Goal: Transaction & Acquisition: Book appointment/travel/reservation

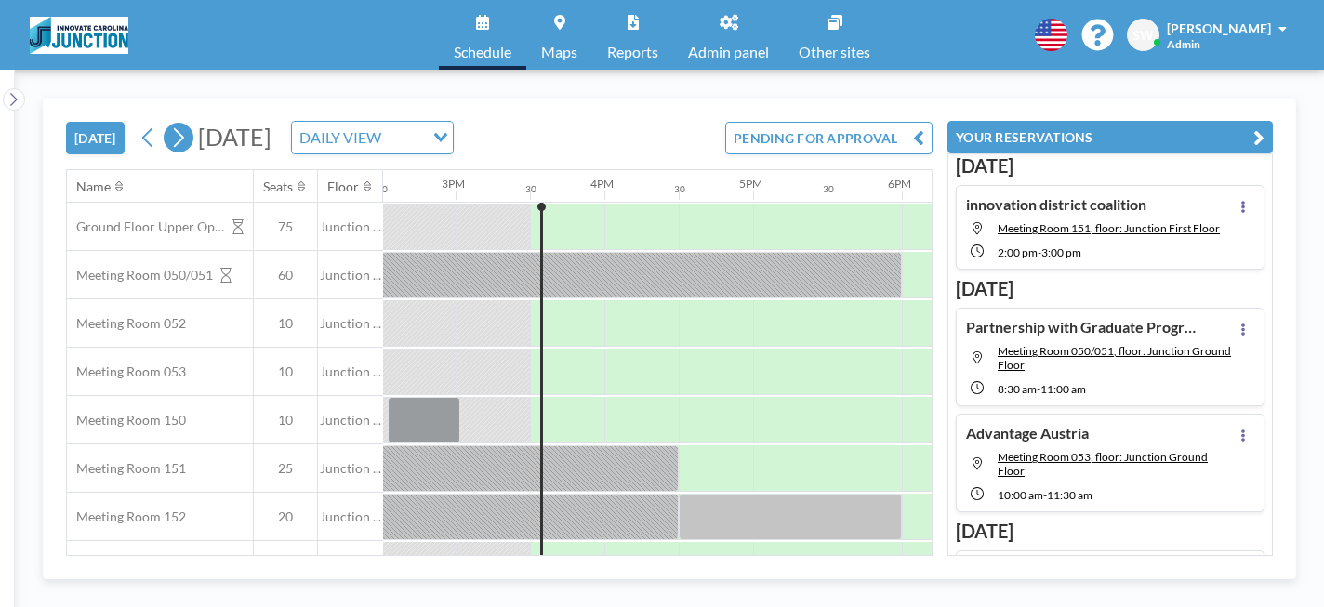
scroll to position [0, 2232]
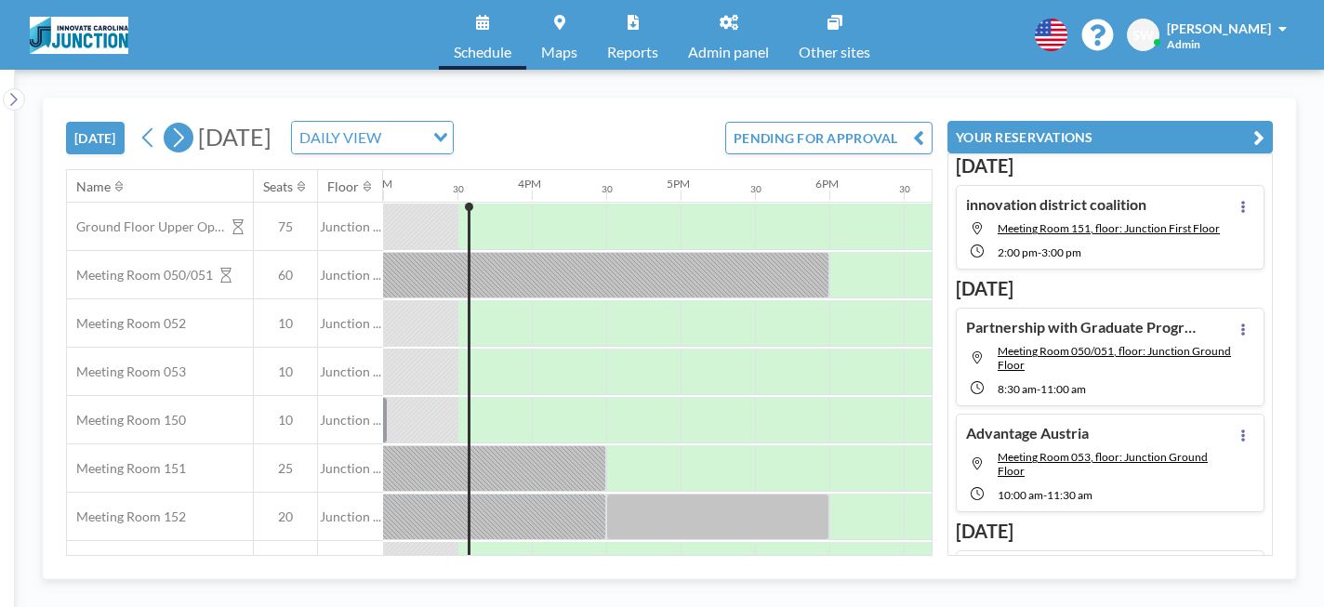
click at [186, 139] on icon at bounding box center [178, 138] width 18 height 28
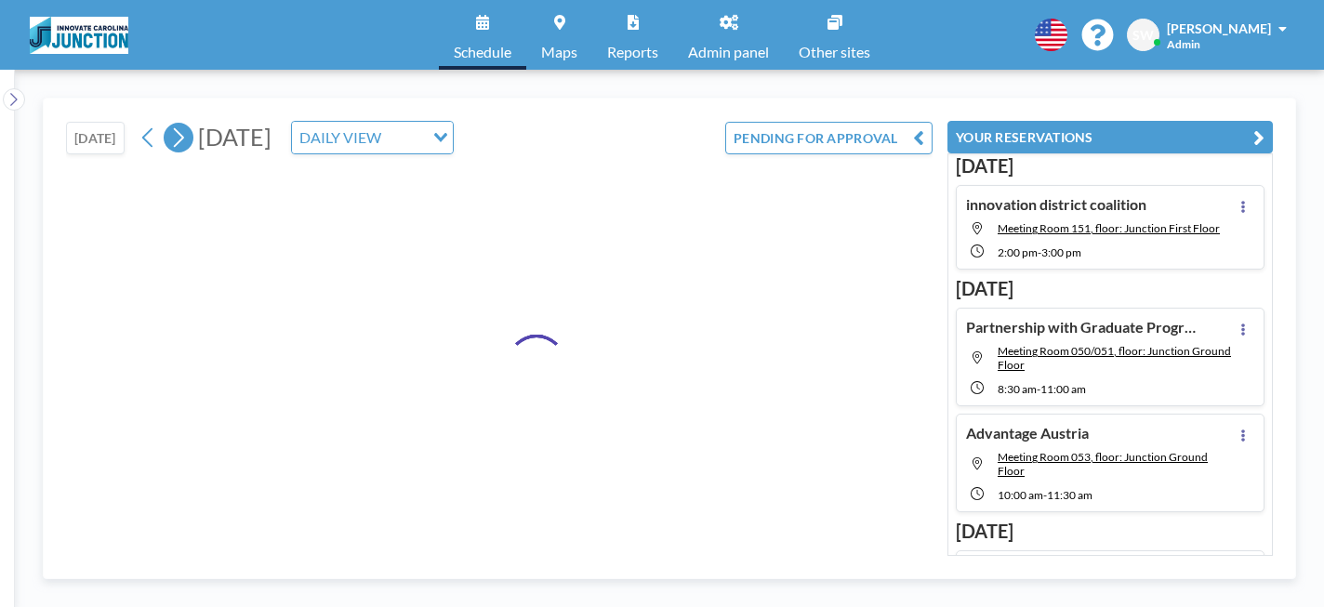
click at [186, 139] on icon at bounding box center [178, 138] width 18 height 28
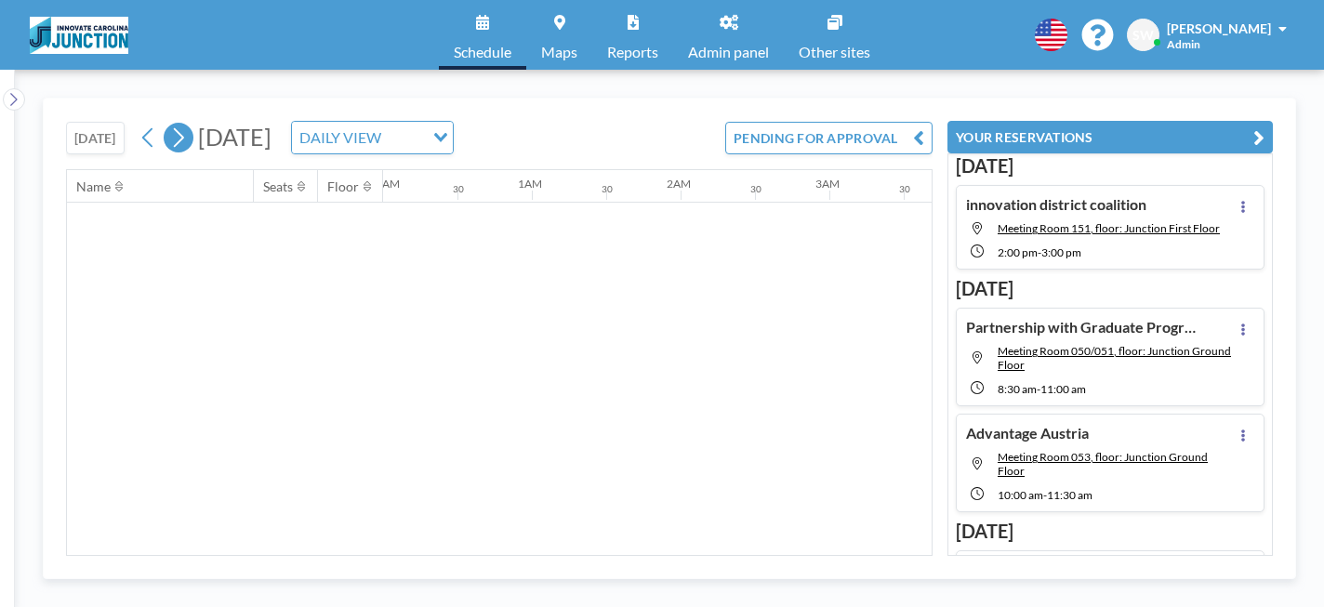
click at [186, 139] on icon at bounding box center [178, 138] width 18 height 28
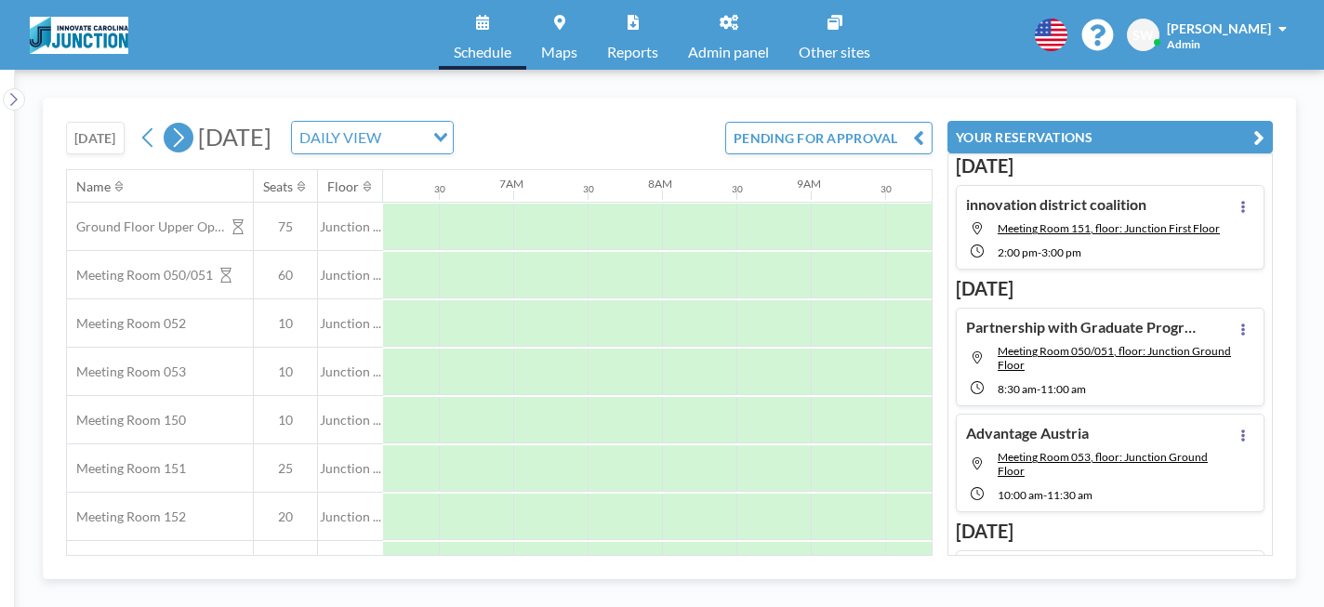
click at [186, 139] on icon at bounding box center [178, 138] width 18 height 28
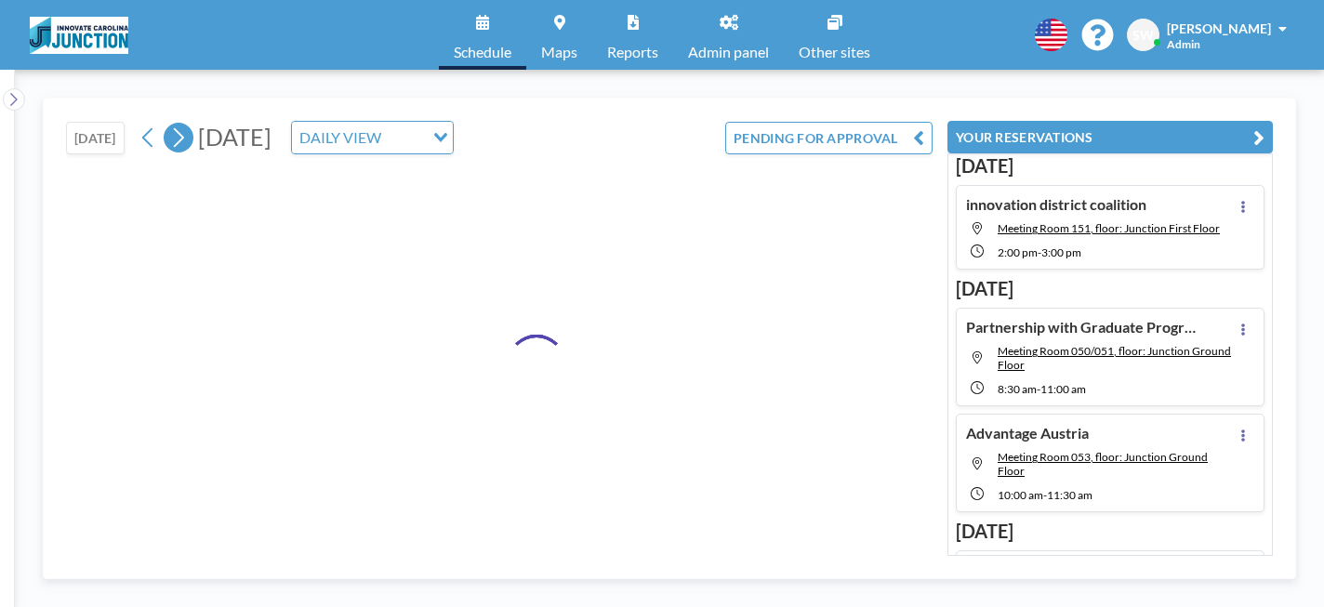
click at [186, 139] on icon at bounding box center [178, 138] width 18 height 28
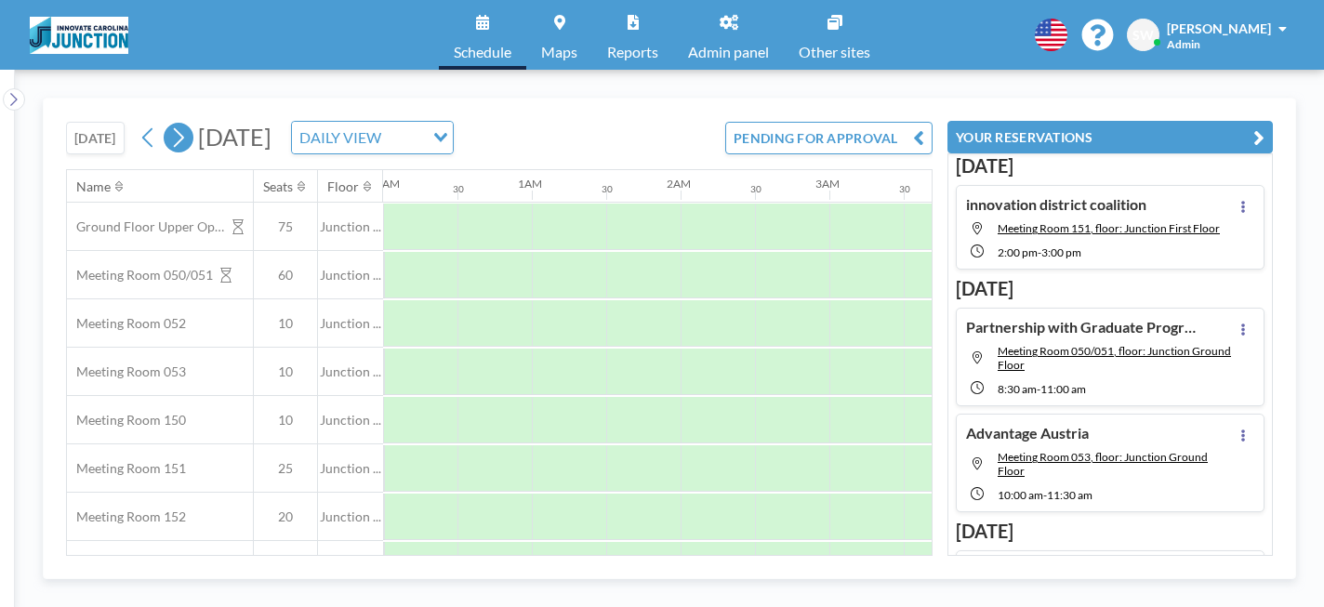
click at [187, 139] on icon at bounding box center [178, 138] width 18 height 28
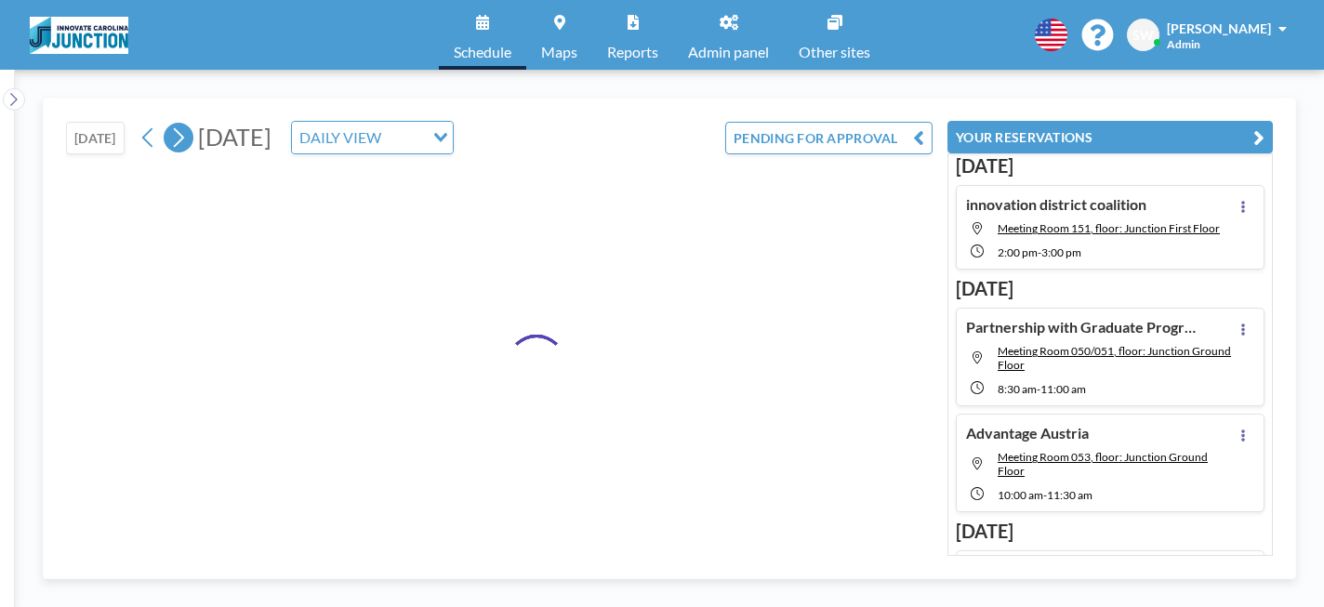
click at [187, 139] on icon at bounding box center [178, 138] width 18 height 28
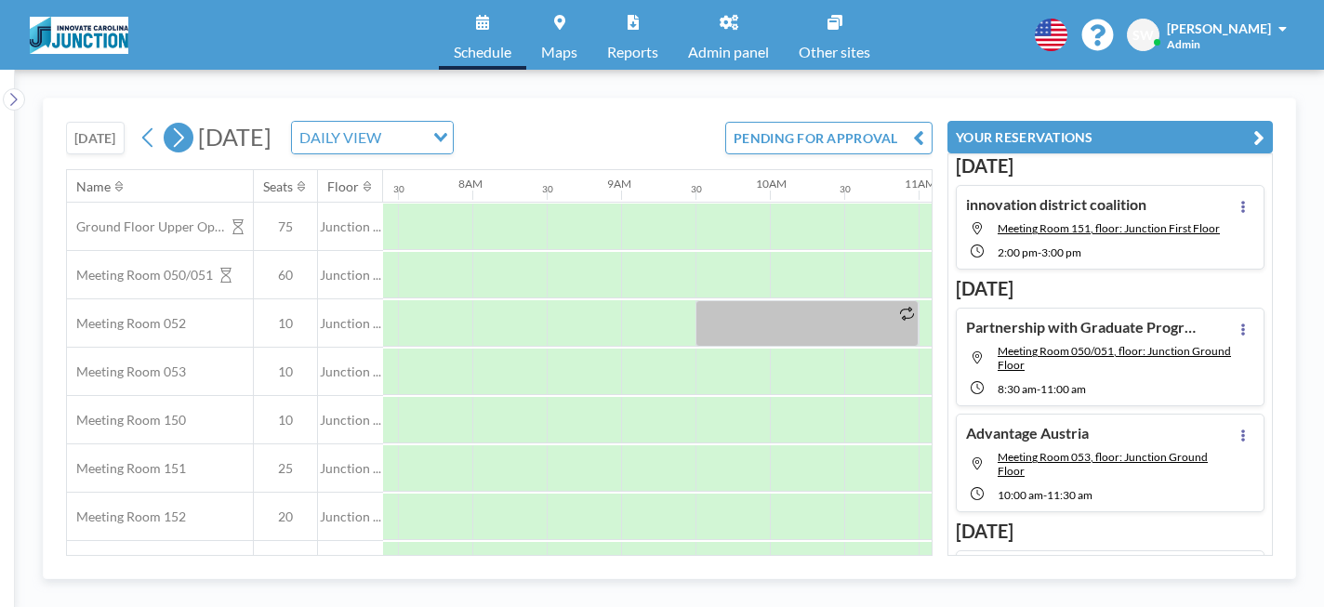
click at [187, 139] on icon at bounding box center [178, 138] width 18 height 28
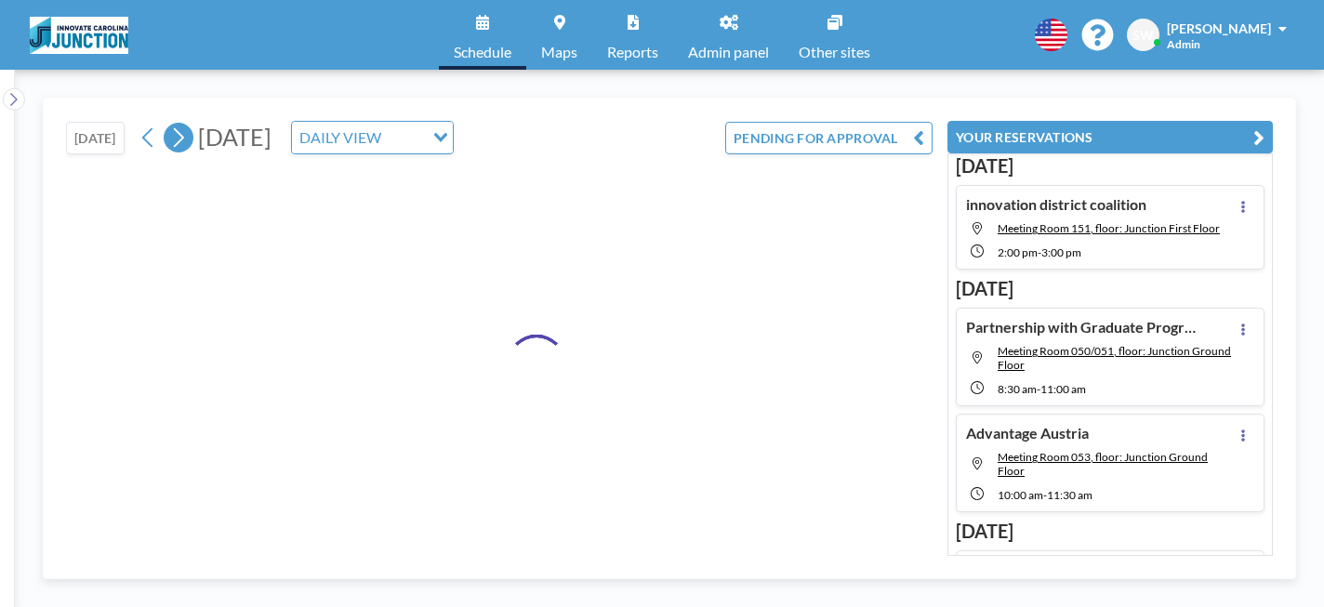
click at [187, 139] on icon at bounding box center [178, 138] width 18 height 28
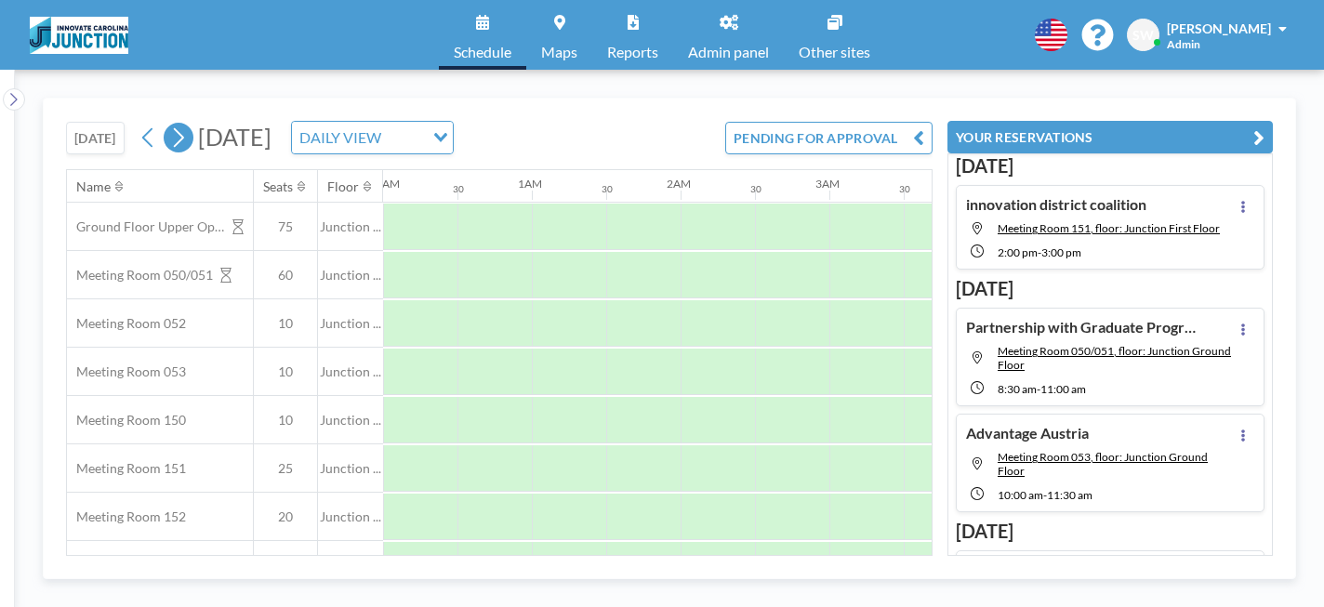
scroll to position [0, 0]
click at [187, 139] on icon at bounding box center [178, 138] width 18 height 28
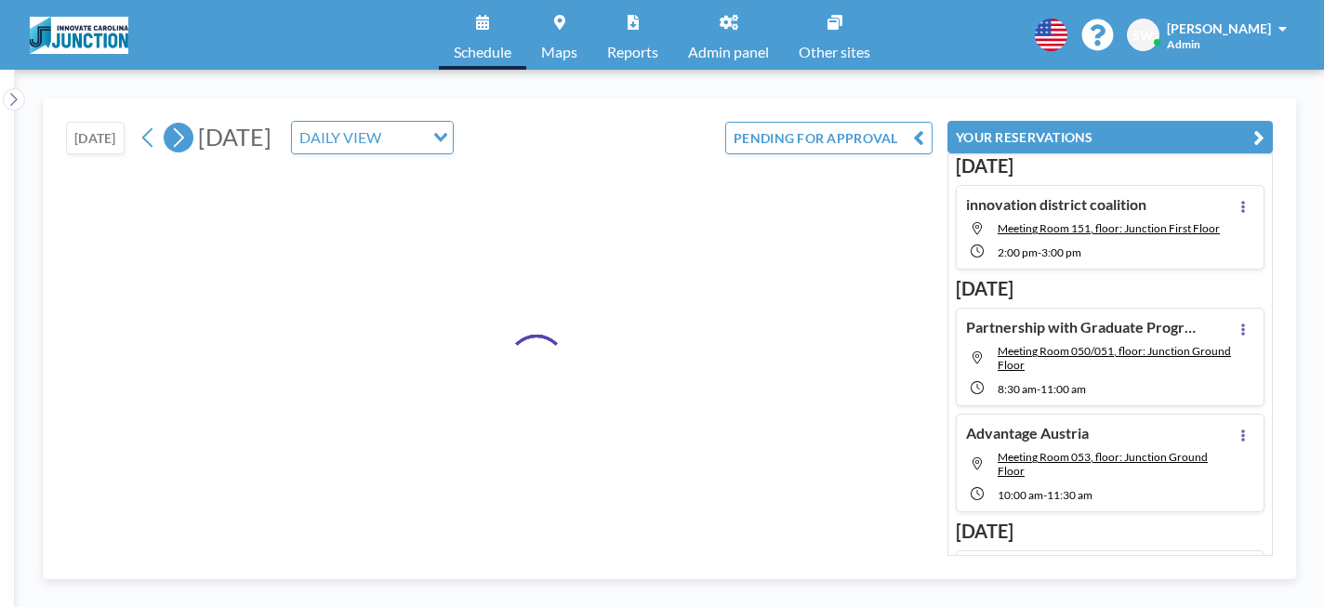
click at [187, 139] on icon at bounding box center [178, 138] width 18 height 28
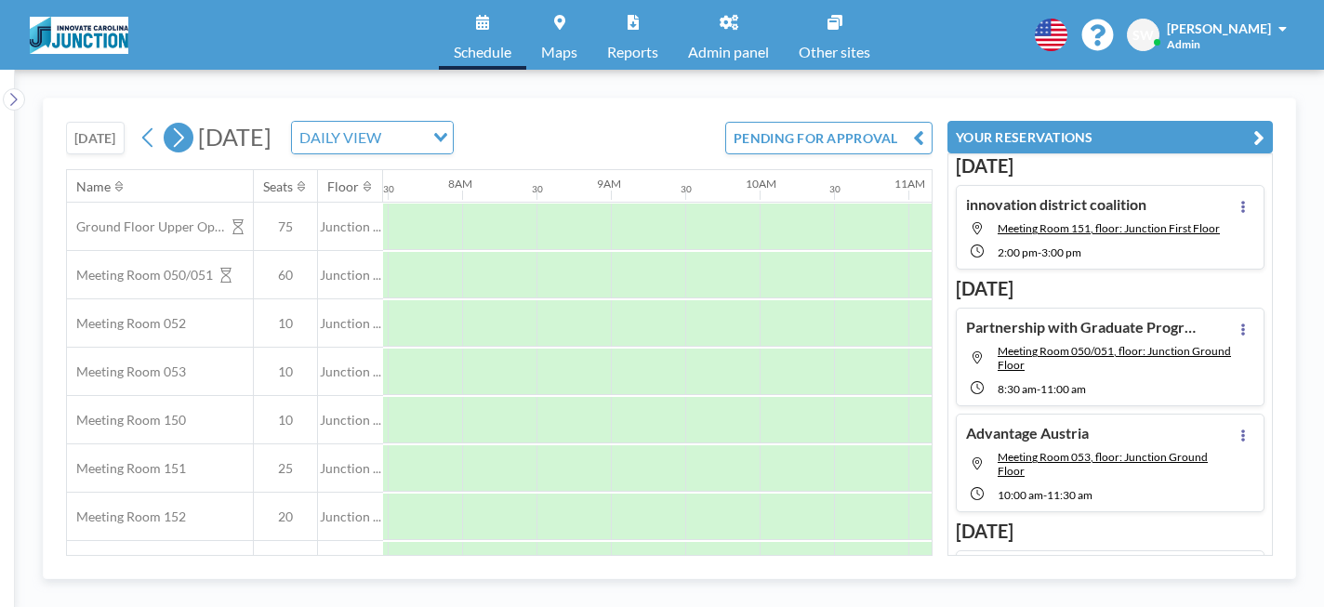
scroll to position [0, 1116]
click at [187, 140] on icon at bounding box center [178, 138] width 18 height 28
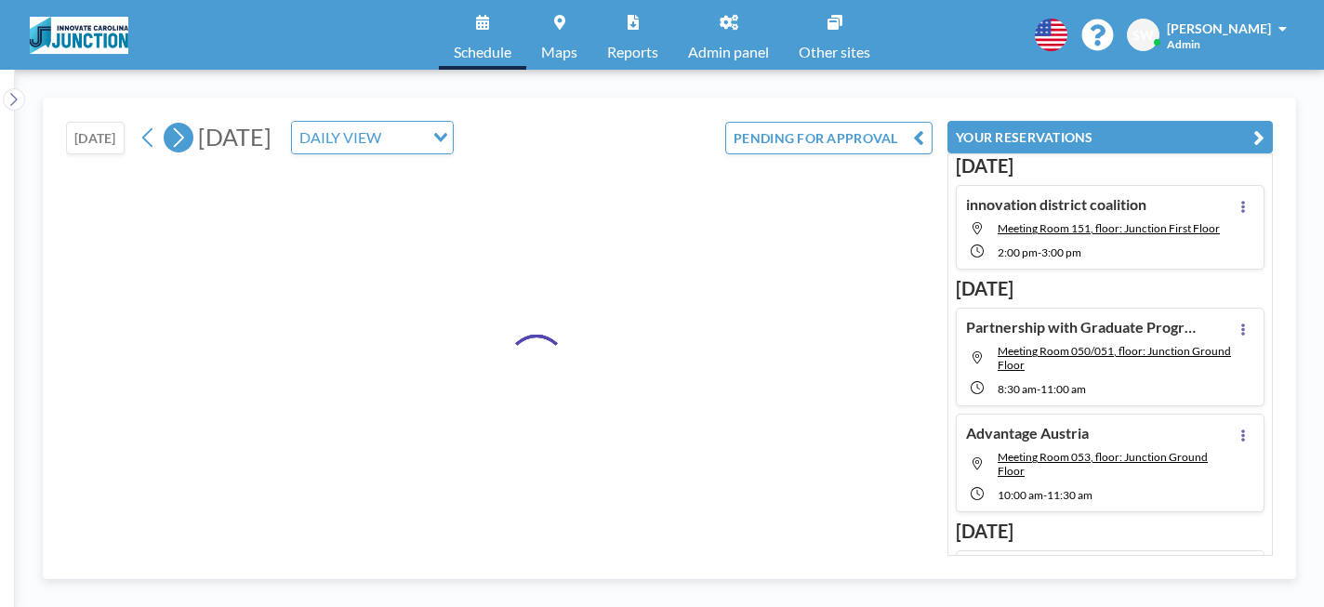
click at [187, 140] on icon at bounding box center [178, 138] width 18 height 28
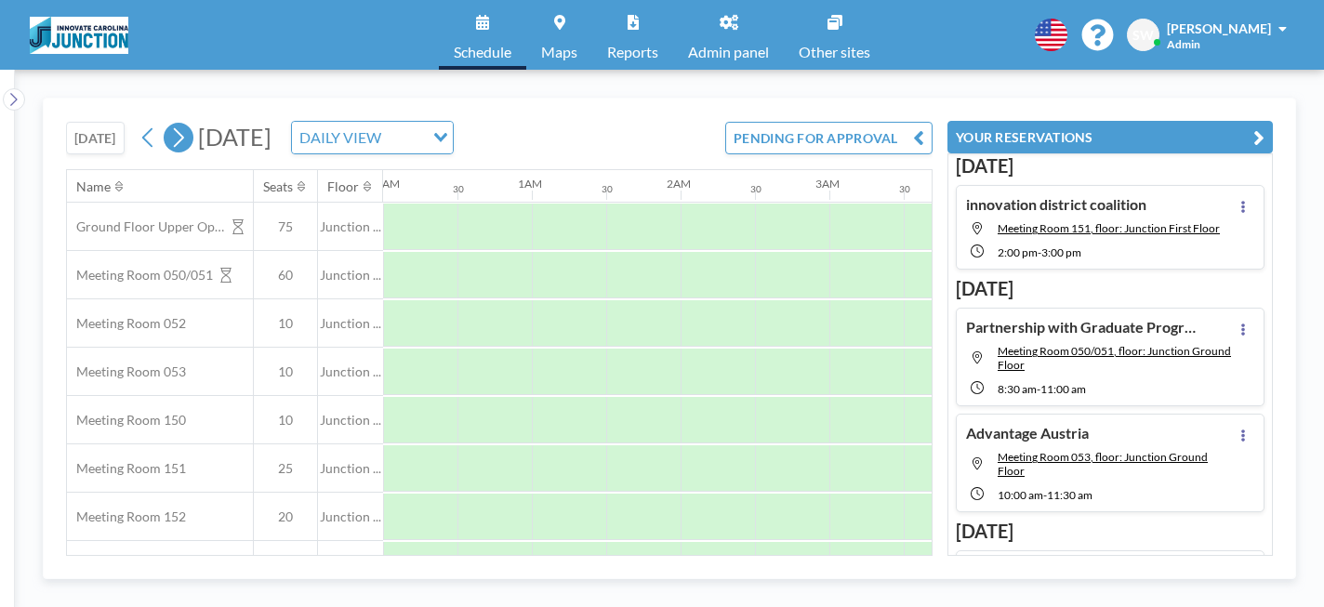
scroll to position [0, 0]
click at [187, 141] on icon at bounding box center [178, 138] width 18 height 28
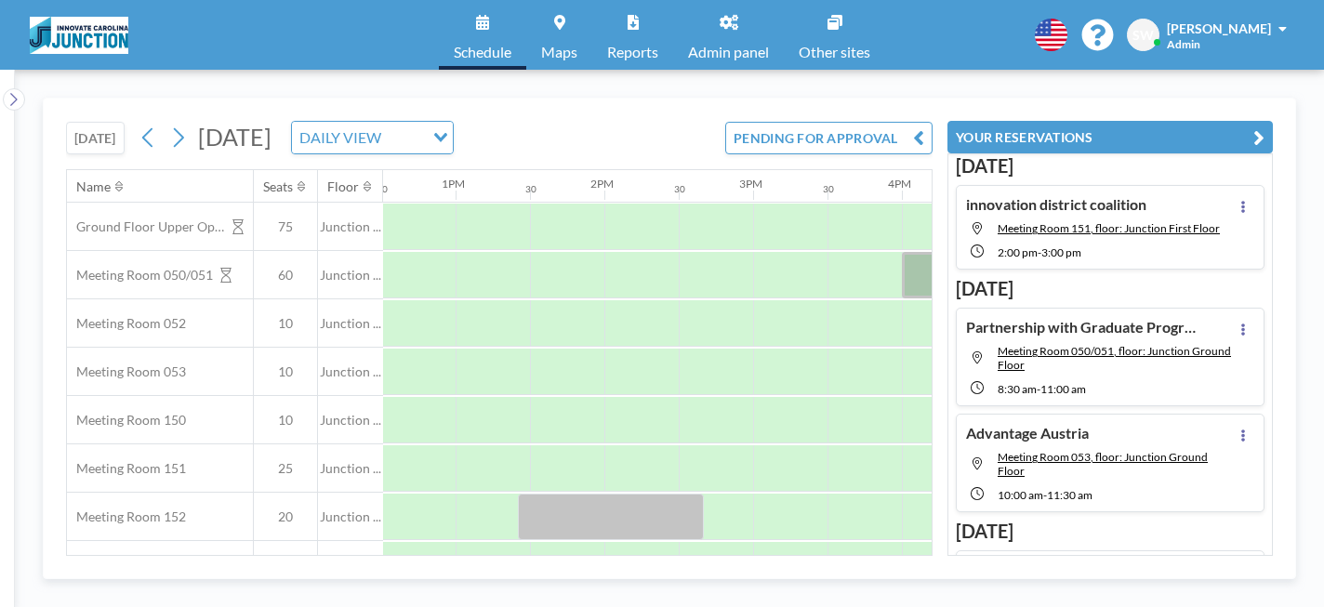
scroll to position [0, 1872]
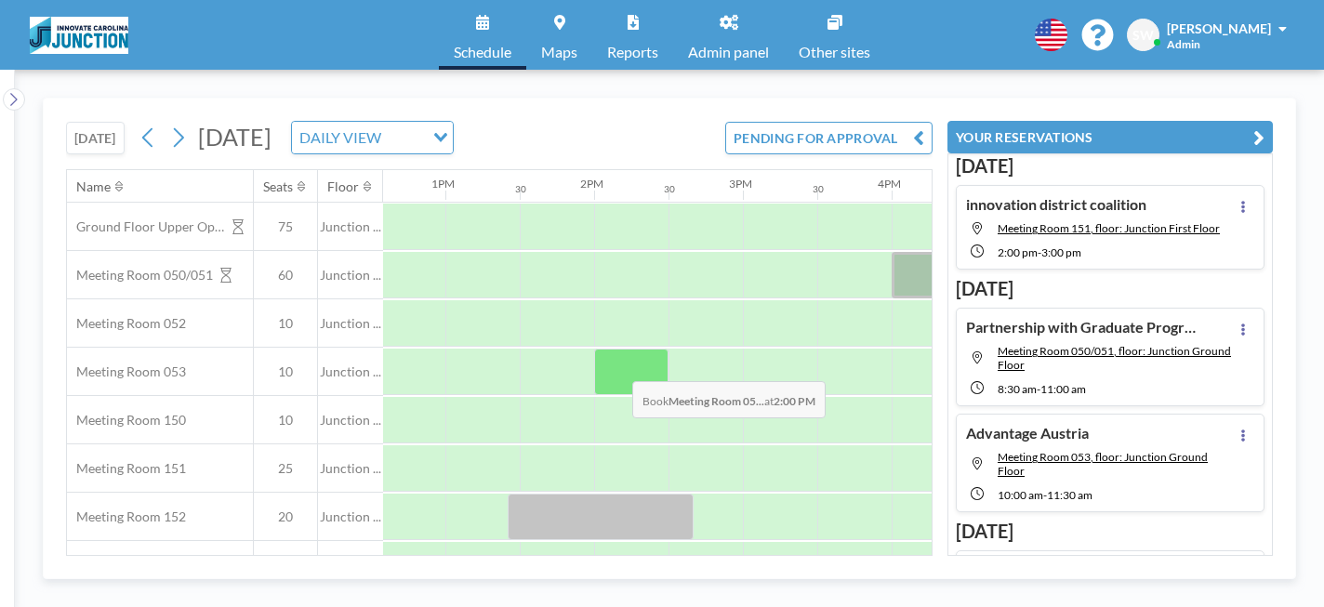
click at [617, 368] on div at bounding box center [631, 372] width 74 height 46
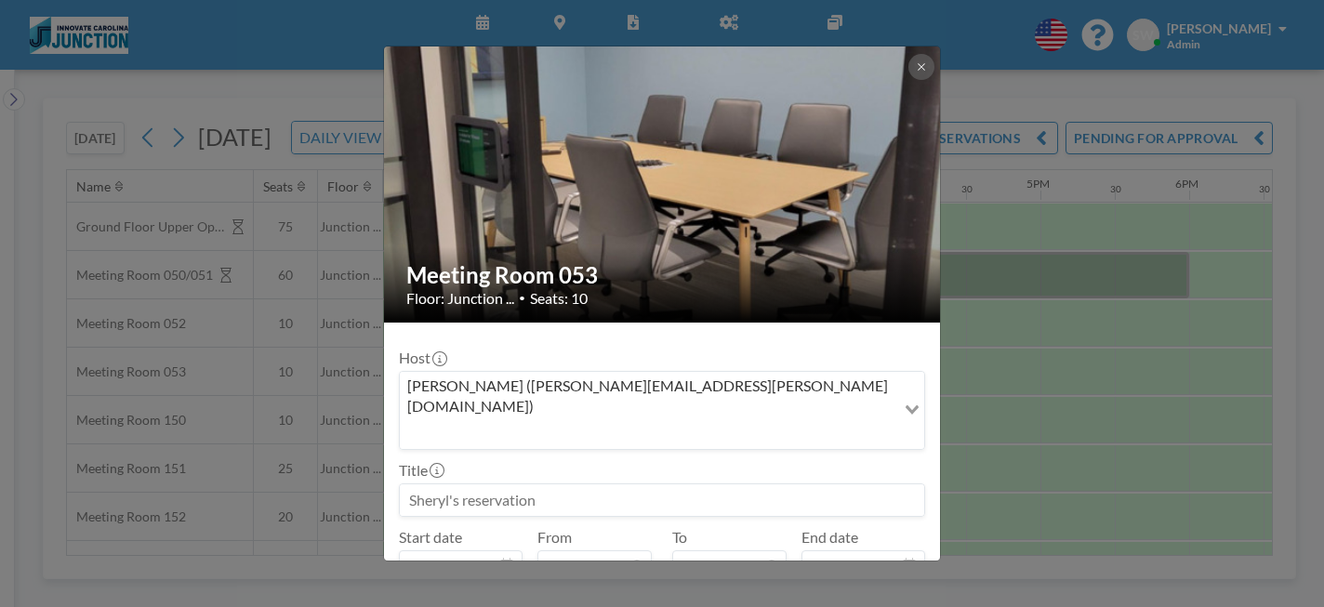
drag, startPoint x: 557, startPoint y: 454, endPoint x: 344, endPoint y: 443, distance: 213.3
click at [344, 443] on div "Meeting Room 053 Floor: Junction ... • Seats: 10 Host [PERSON_NAME] ([PERSON_NA…" at bounding box center [662, 303] width 1324 height 607
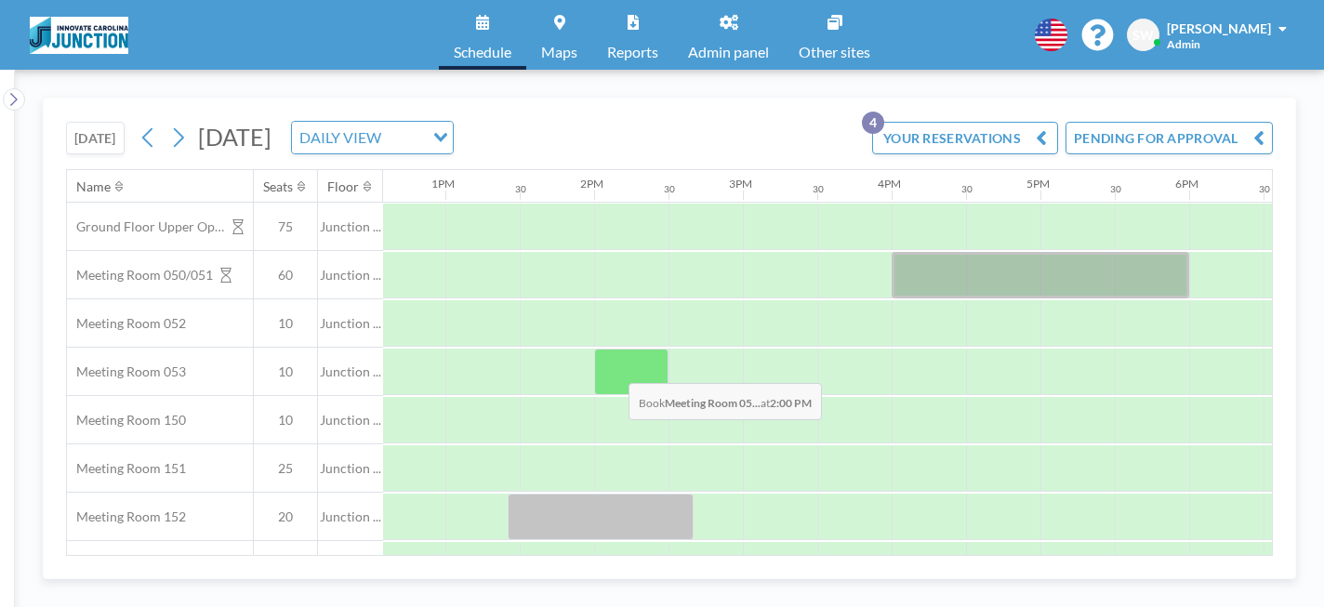
click at [614, 370] on div at bounding box center [631, 372] width 74 height 46
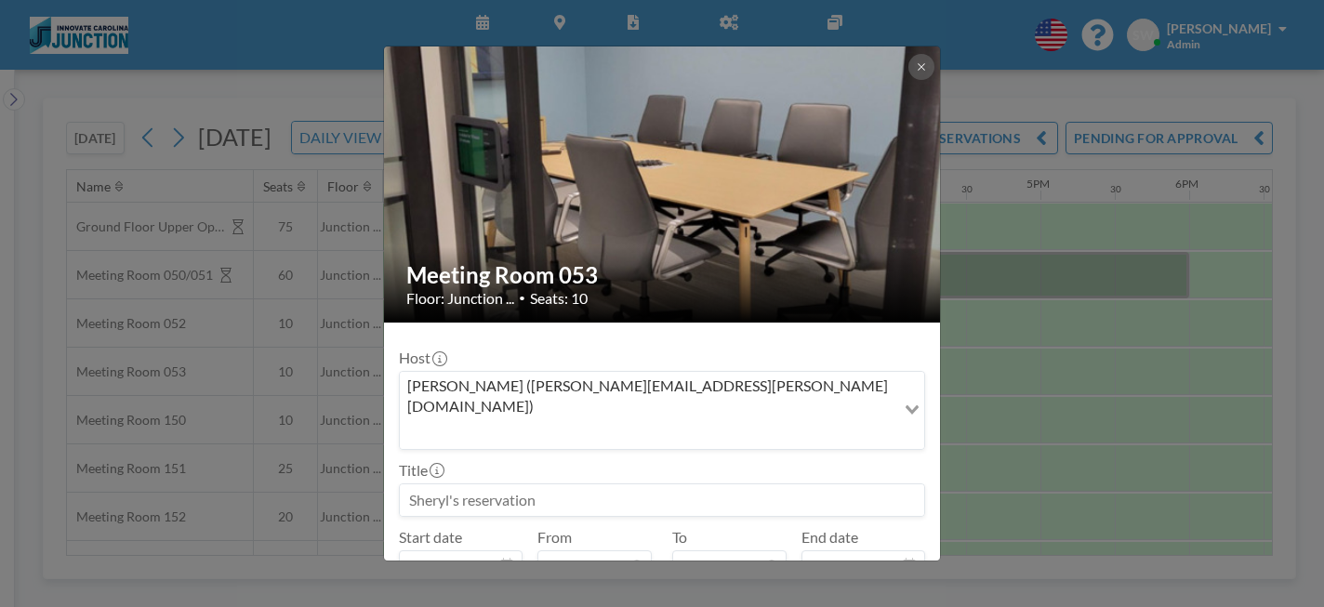
click at [585, 485] on input at bounding box center [662, 501] width 524 height 32
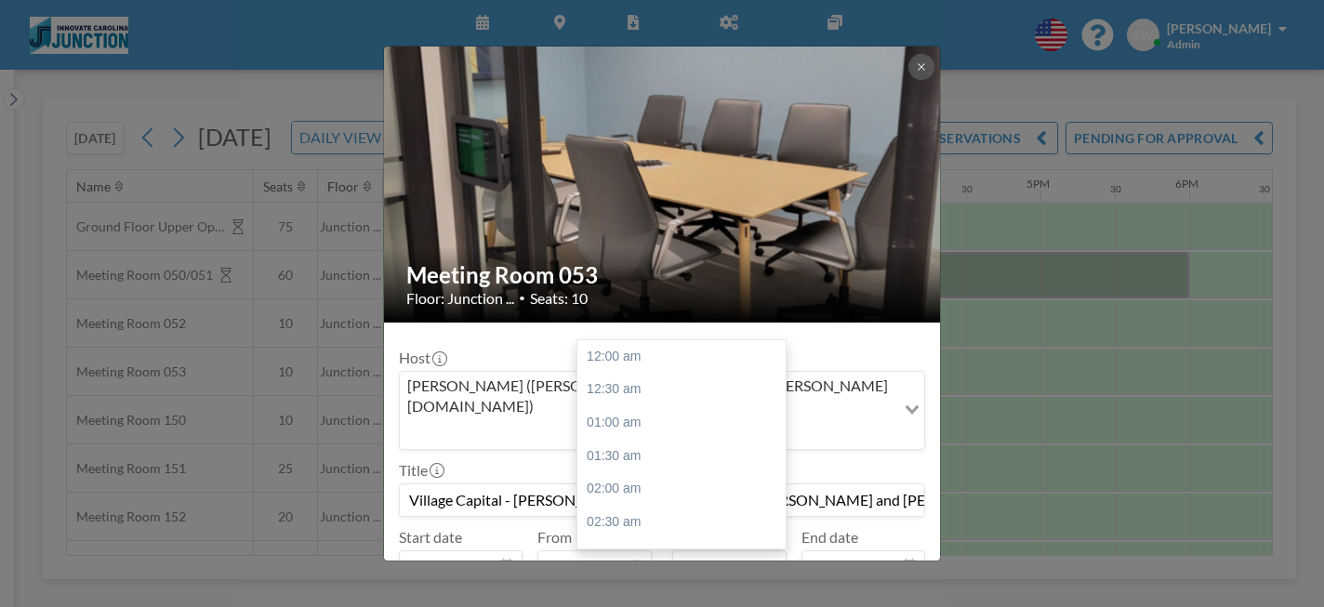
scroll to position [960, 0]
click at [639, 406] on div "03:30 pm" at bounding box center [681, 422] width 208 height 33
type input "Village Capital - [PERSON_NAME], [PERSON_NAME], [PERSON_NAME] and [PERSON_NAME]"
type input "03:30 pm"
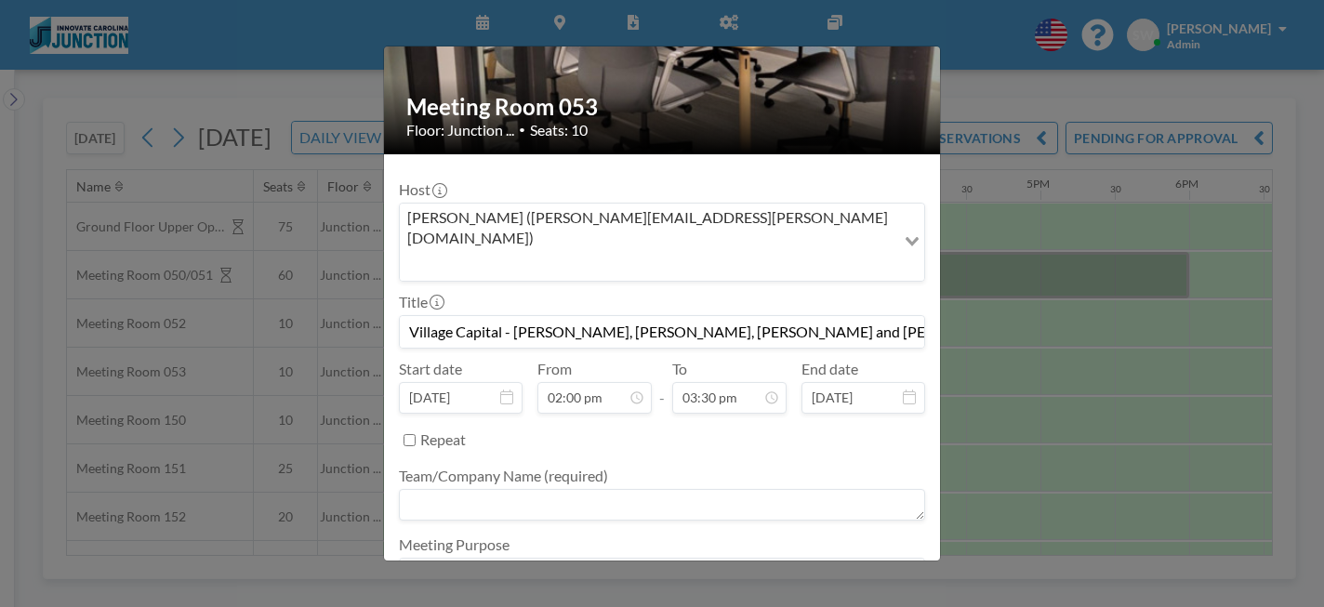
scroll to position [170, 0]
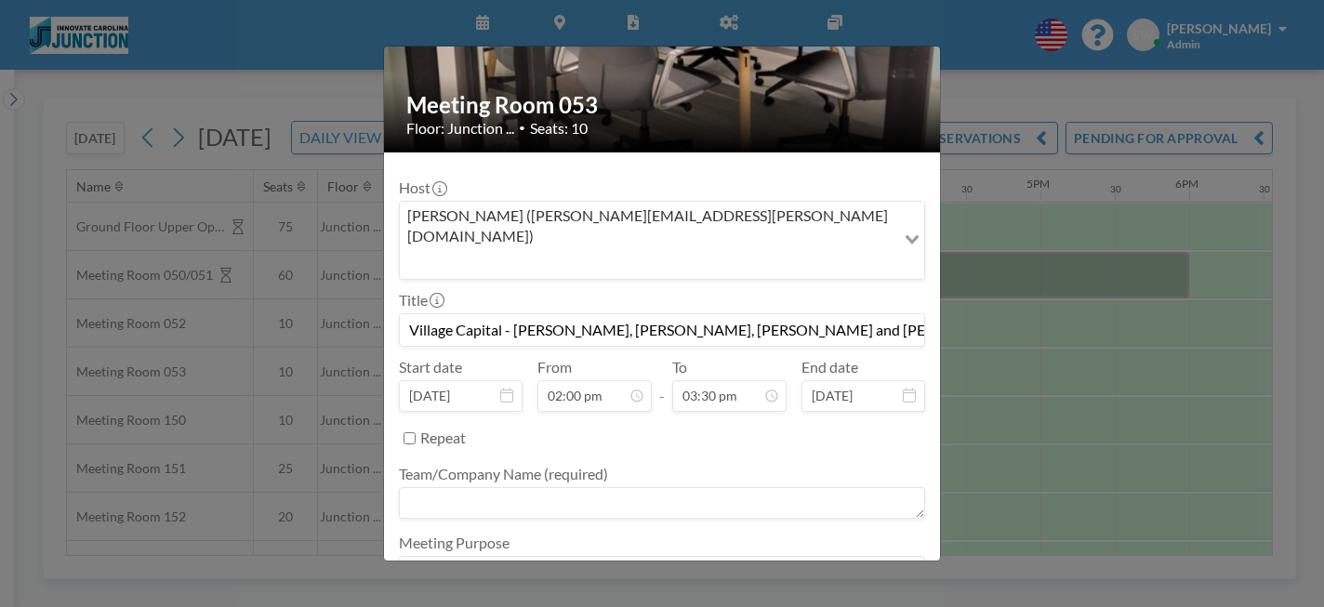
click at [846, 487] on textarea at bounding box center [662, 503] width 526 height 32
type textarea "Innovate Carolina, Launch"
click at [777, 556] on textarea at bounding box center [662, 572] width 526 height 32
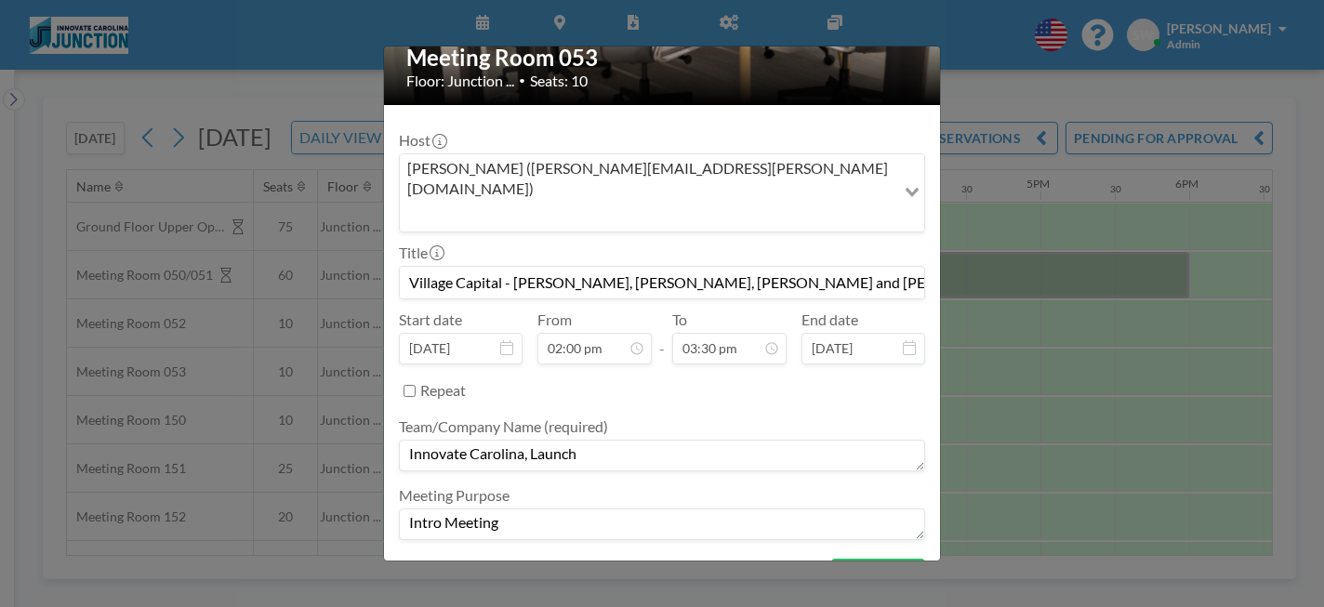
scroll to position [217, 0]
type textarea "Intro Meeting"
click at [886, 560] on button "BOOK NOW" at bounding box center [878, 576] width 94 height 33
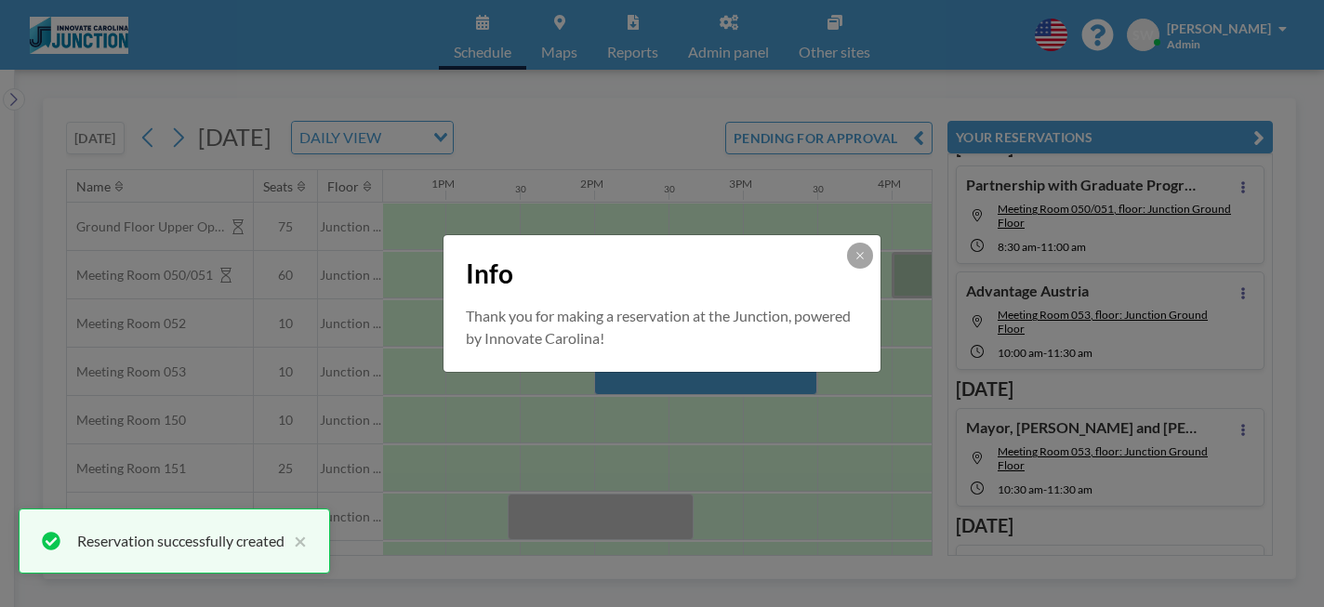
scroll to position [235, 0]
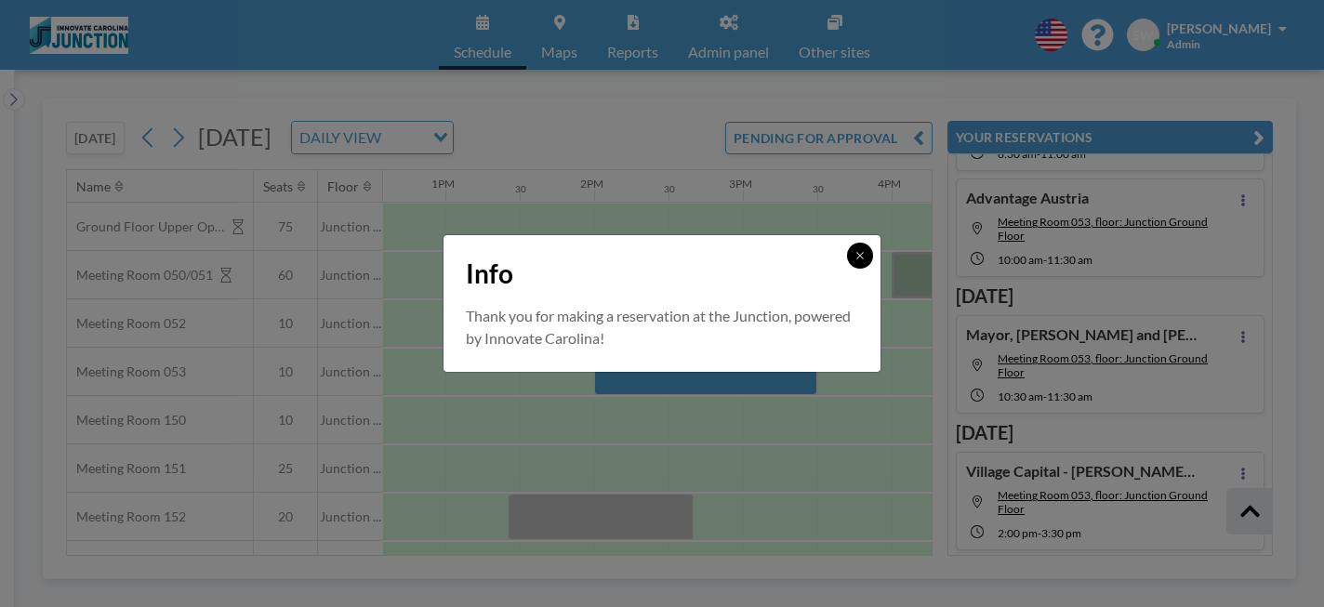
click at [856, 259] on icon at bounding box center [860, 255] width 11 height 11
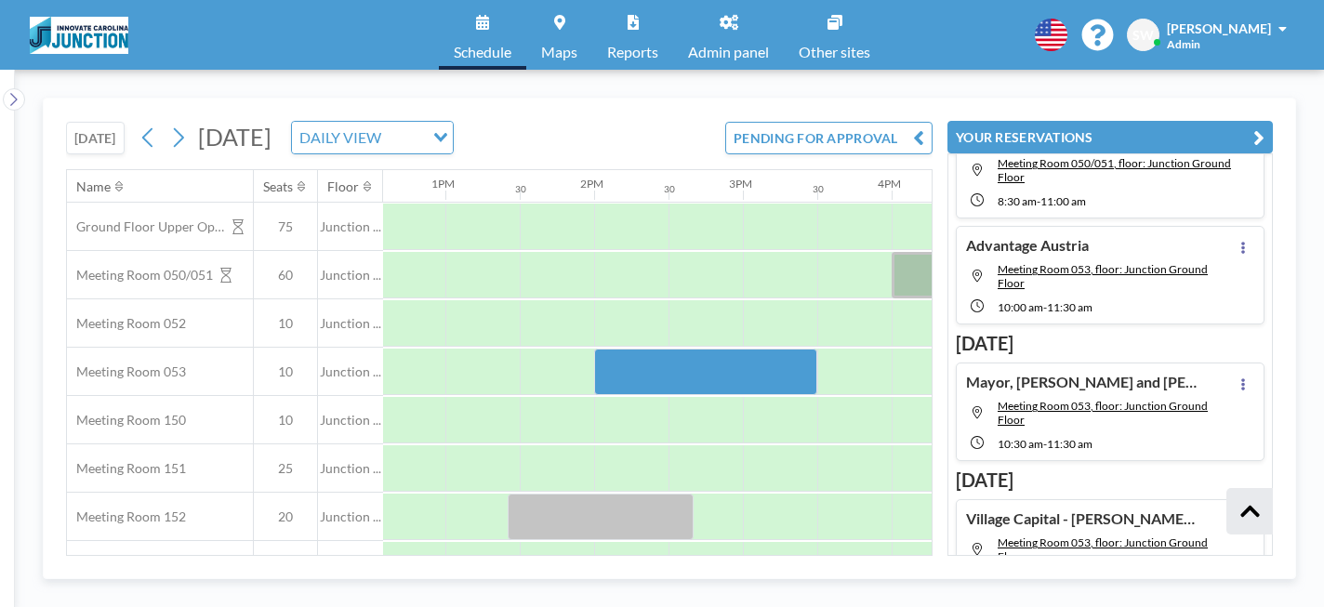
scroll to position [0, 0]
